Goal: Task Accomplishment & Management: Use online tool/utility

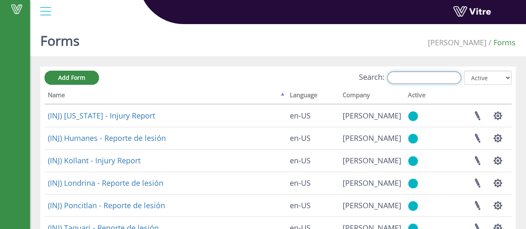
click at [402, 78] on input "Search:" at bounding box center [424, 78] width 74 height 12
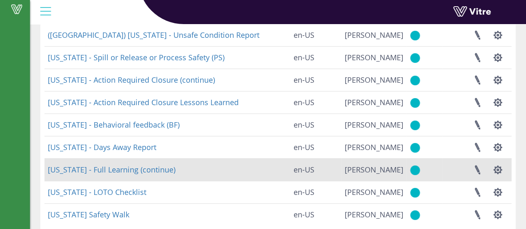
scroll to position [174, 0]
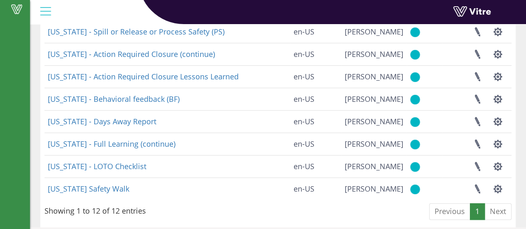
type input "geo"
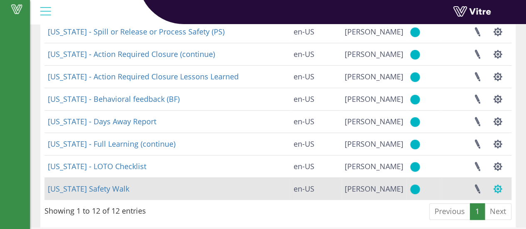
click at [498, 187] on button "button" at bounding box center [497, 189] width 21 height 22
click at [501, 187] on button "button" at bounding box center [497, 189] width 21 height 22
click at [497, 192] on button "button" at bounding box center [497, 189] width 21 height 22
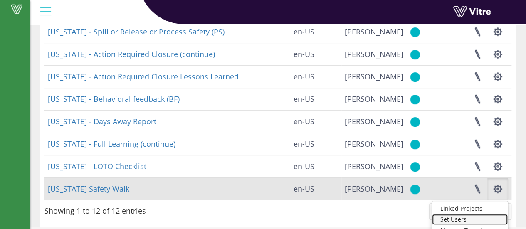
click at [464, 220] on link "Set Users" at bounding box center [470, 219] width 76 height 11
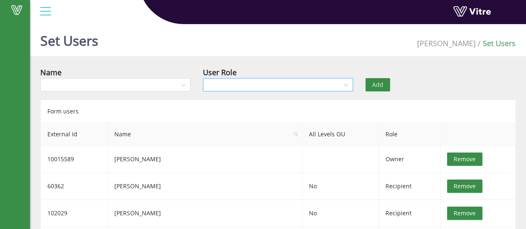
click at [346, 84] on div at bounding box center [278, 84] width 150 height 13
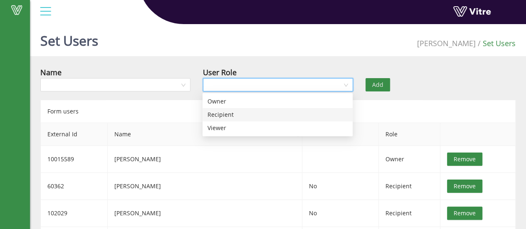
drag, startPoint x: 239, startPoint y: 116, endPoint x: 207, endPoint y: 116, distance: 32.4
click at [207, 116] on div "Recipient" at bounding box center [277, 114] width 140 height 9
drag, startPoint x: 238, startPoint y: 85, endPoint x: 200, endPoint y: 86, distance: 37.4
click at [200, 86] on div "User Role Recipient" at bounding box center [278, 81] width 163 height 29
